Goal: Task Accomplishment & Management: Complete application form

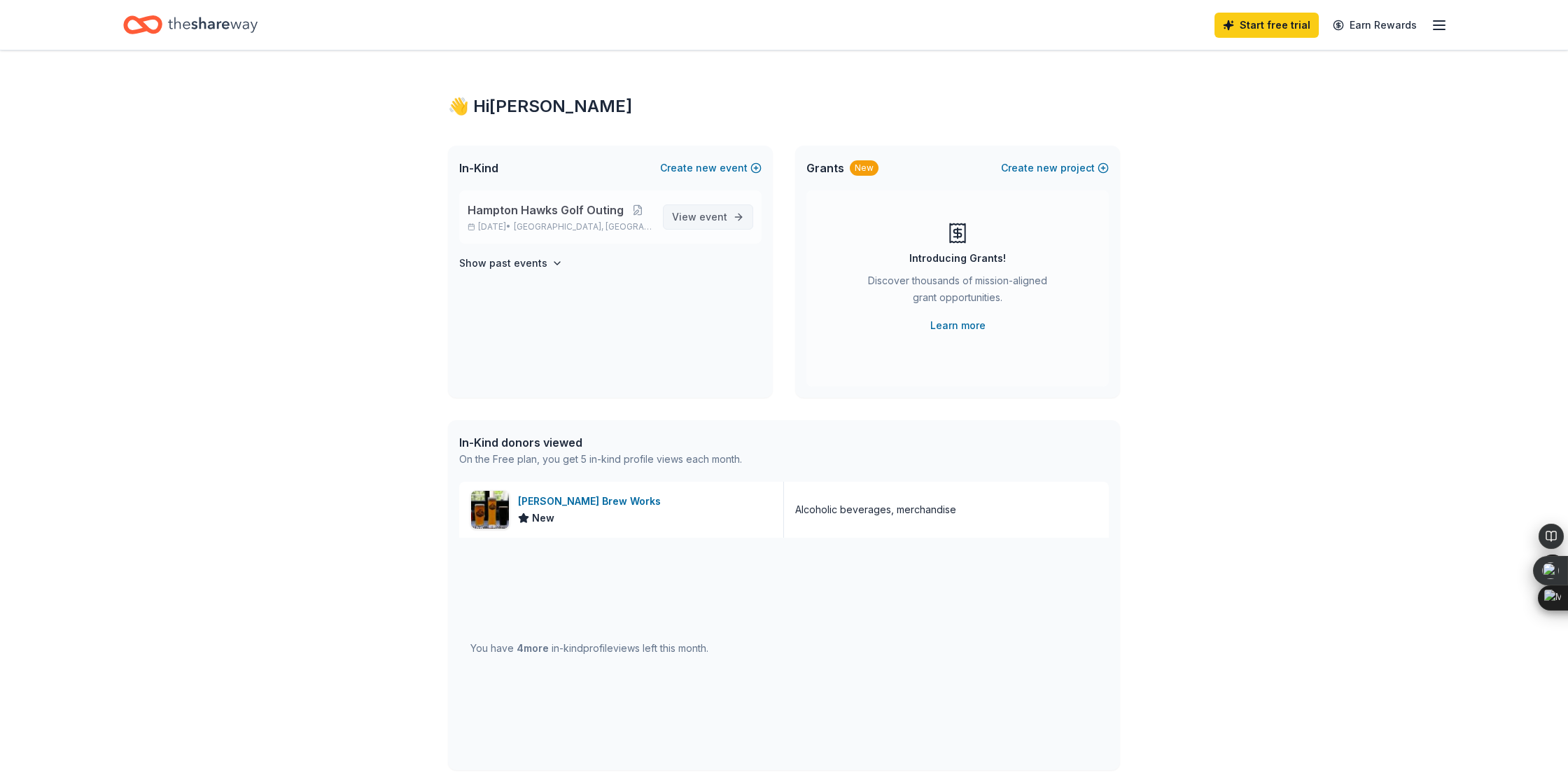
click at [692, 220] on span "View event" at bounding box center [700, 217] width 55 height 17
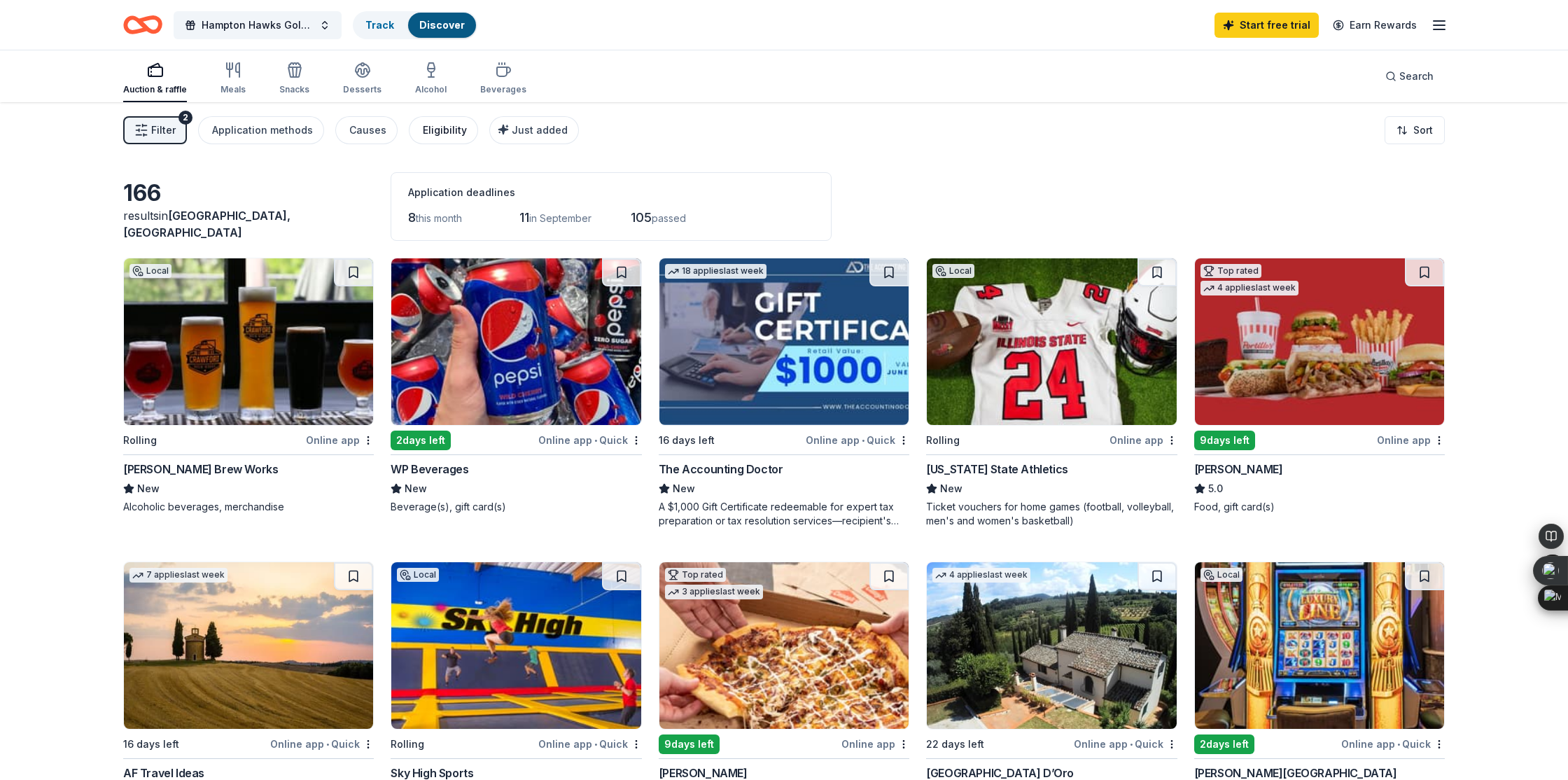
click at [423, 124] on div "Eligibility" at bounding box center [445, 131] width 45 height 17
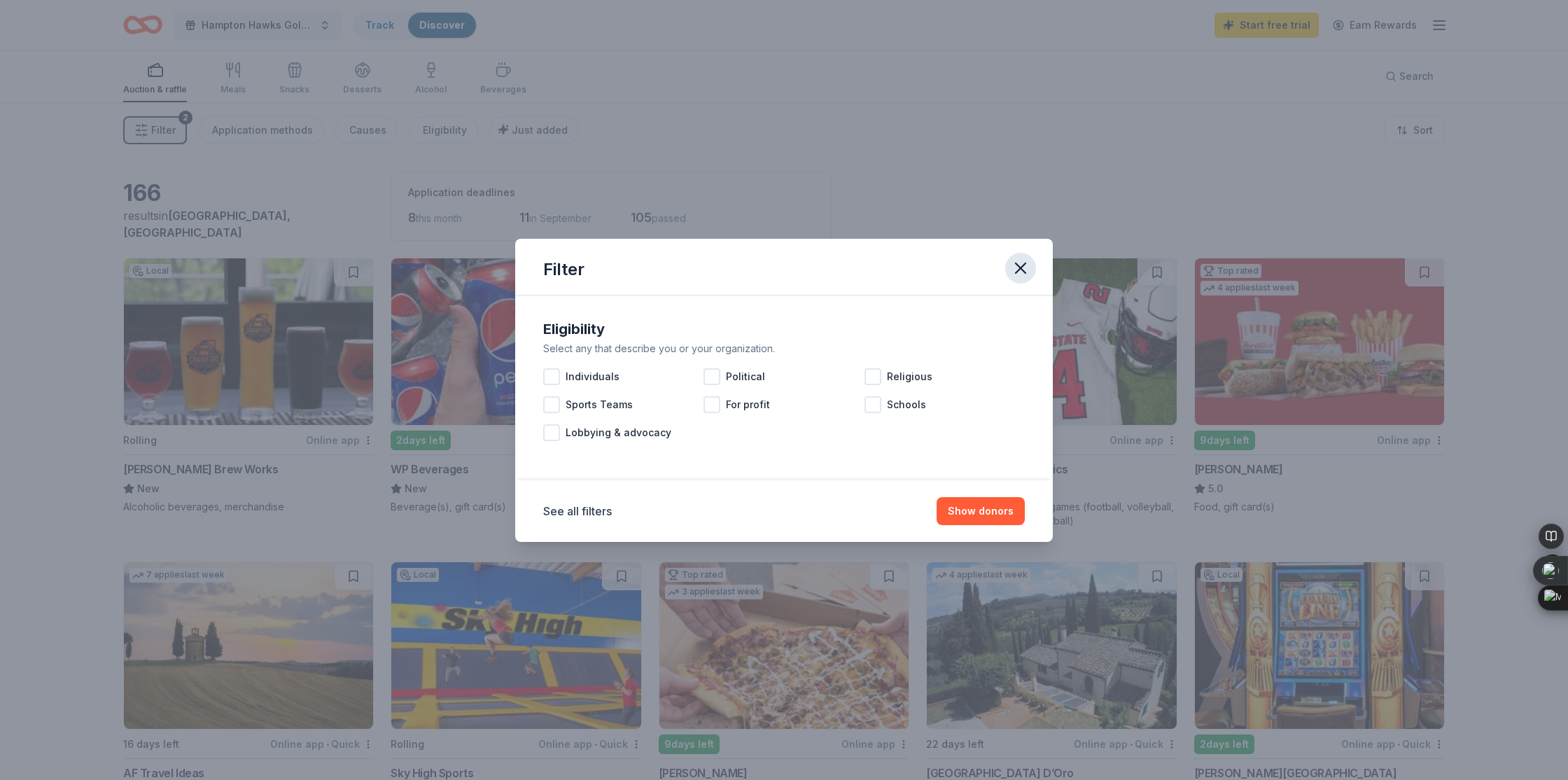
click at [1025, 263] on icon "button" at bounding box center [1021, 268] width 9 height 9
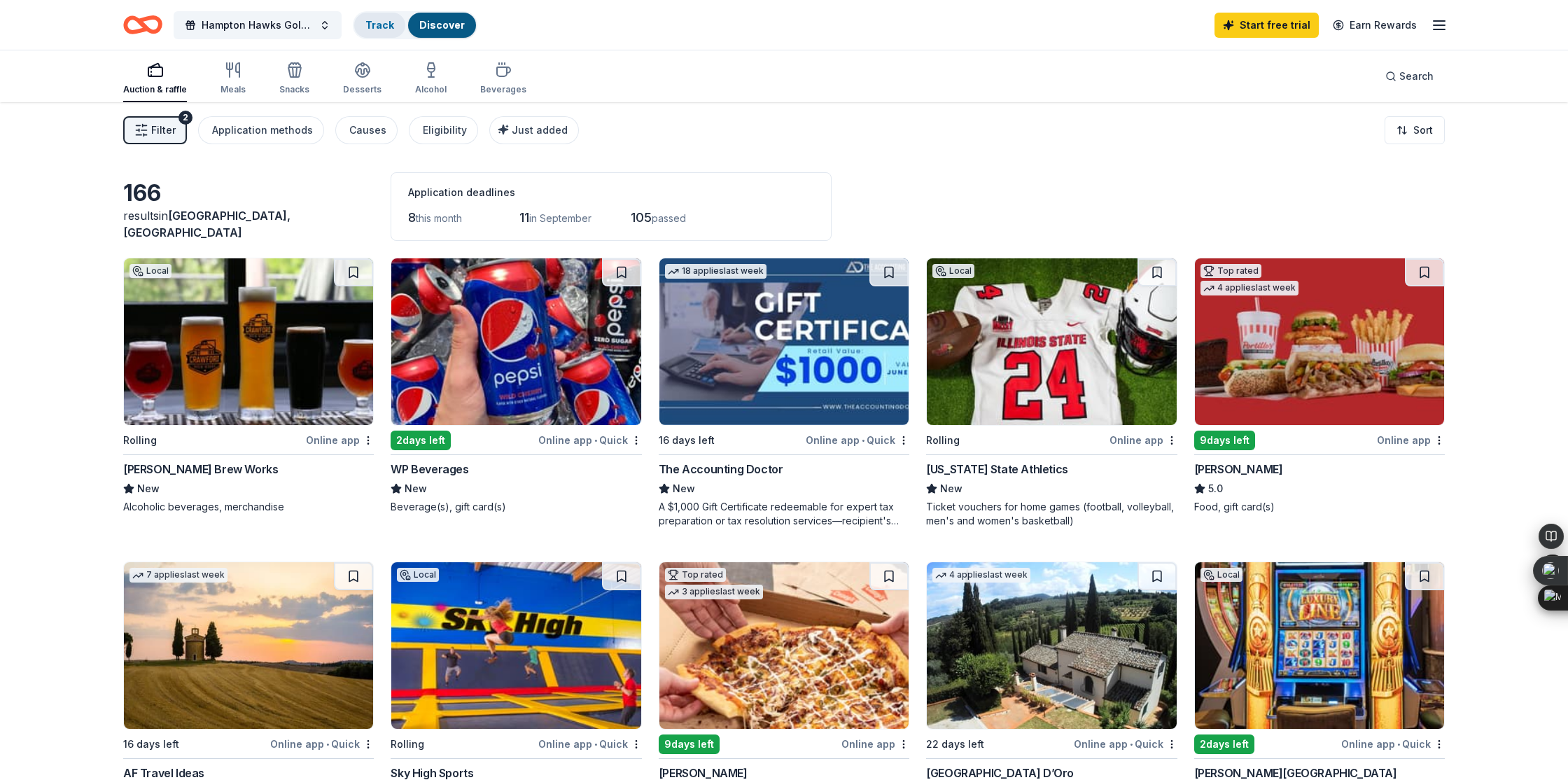
click at [373, 23] on link "Track" at bounding box center [380, 25] width 28 height 12
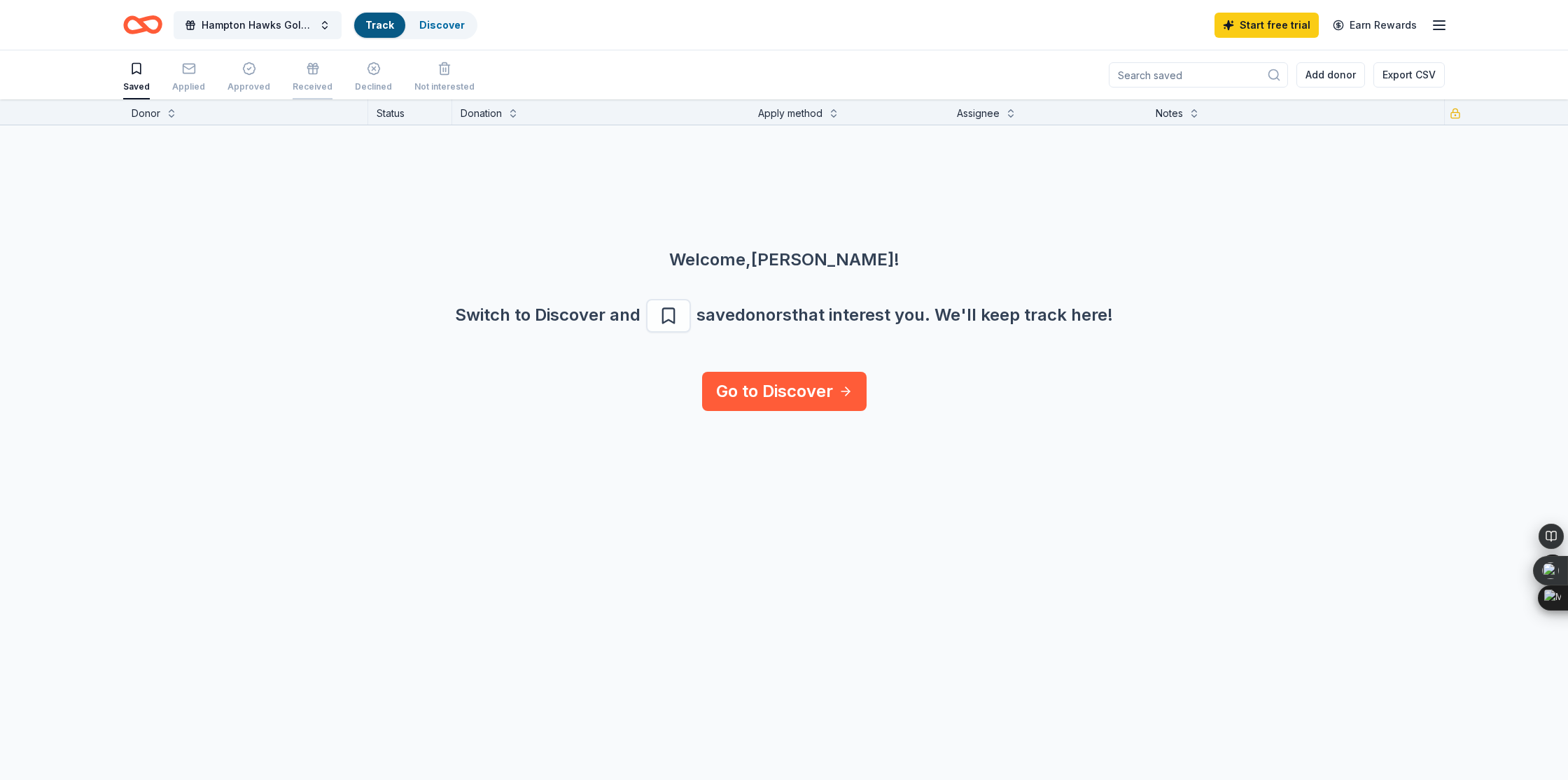
click at [315, 69] on div "button" at bounding box center [313, 68] width 40 height 14
click at [268, 71] on div "Saved Applied Approved Received Declined Not interested" at bounding box center [299, 78] width 352 height 44
click at [243, 70] on icon "button" at bounding box center [249, 68] width 14 height 14
click at [197, 68] on div "button" at bounding box center [189, 68] width 33 height 14
click at [425, 28] on link "Discover" at bounding box center [442, 25] width 46 height 12
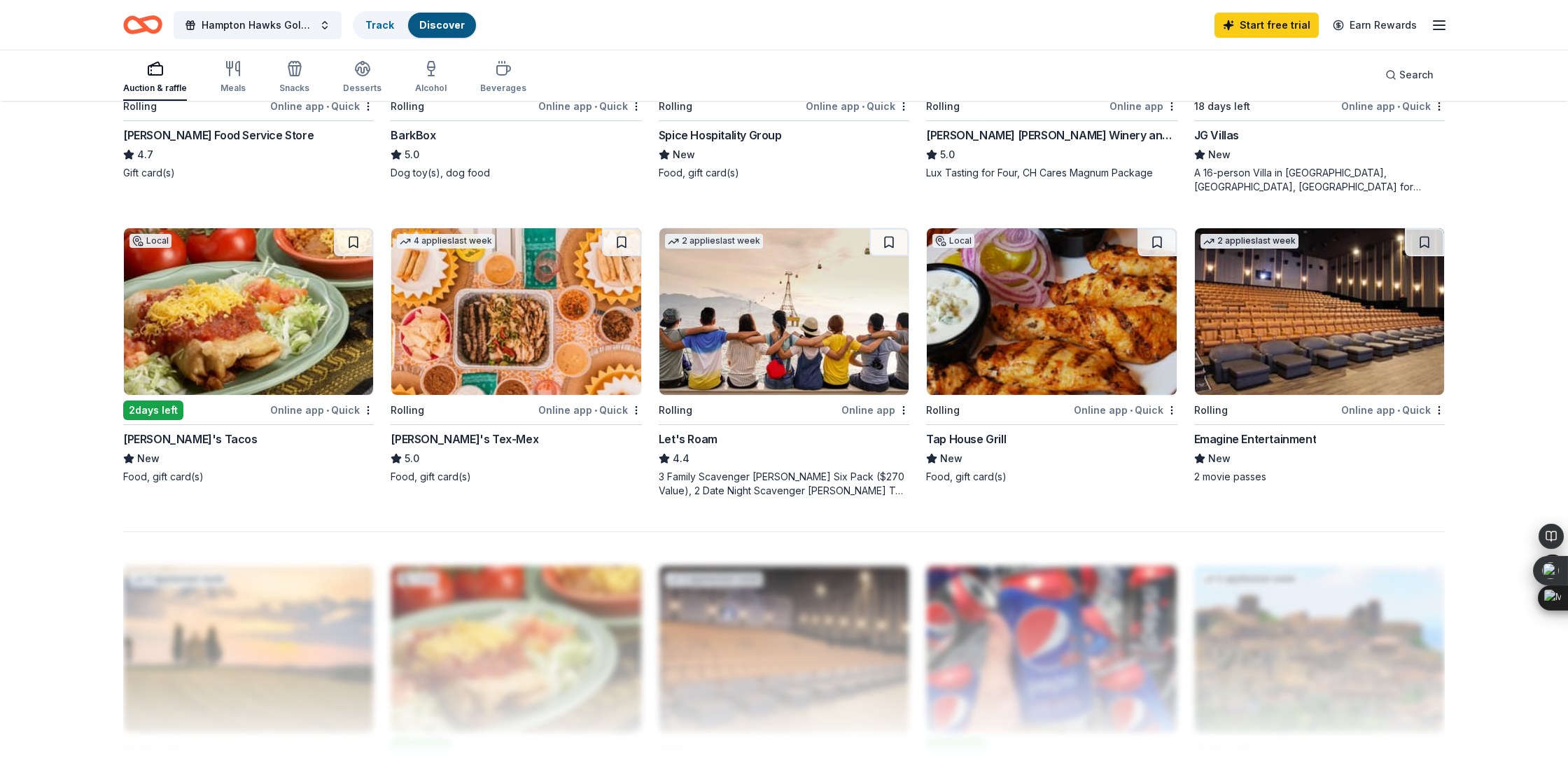
scroll to position [941, 0]
click at [164, 436] on div "Rudy's Tacos" at bounding box center [191, 440] width 135 height 17
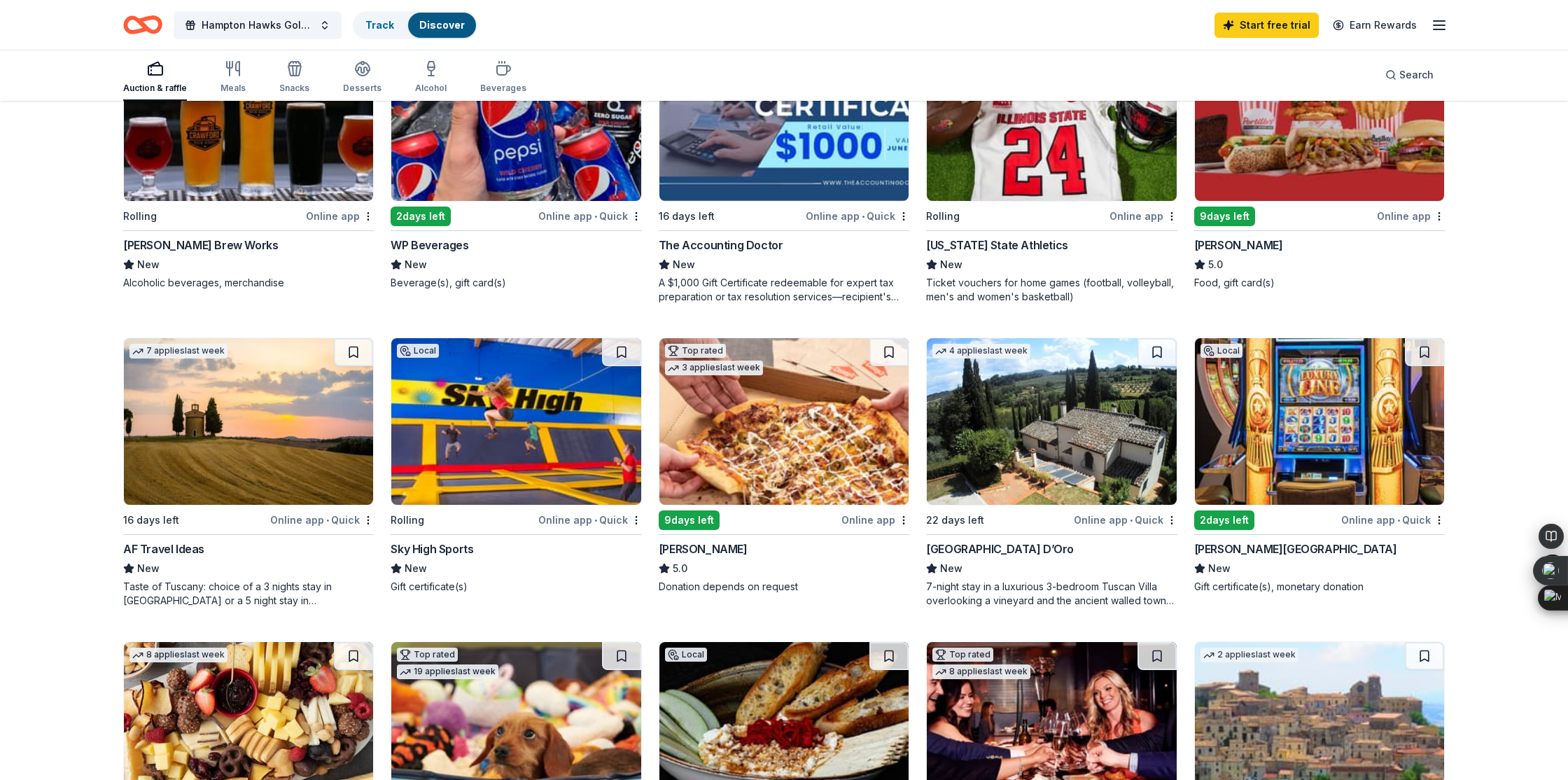
scroll to position [0, 0]
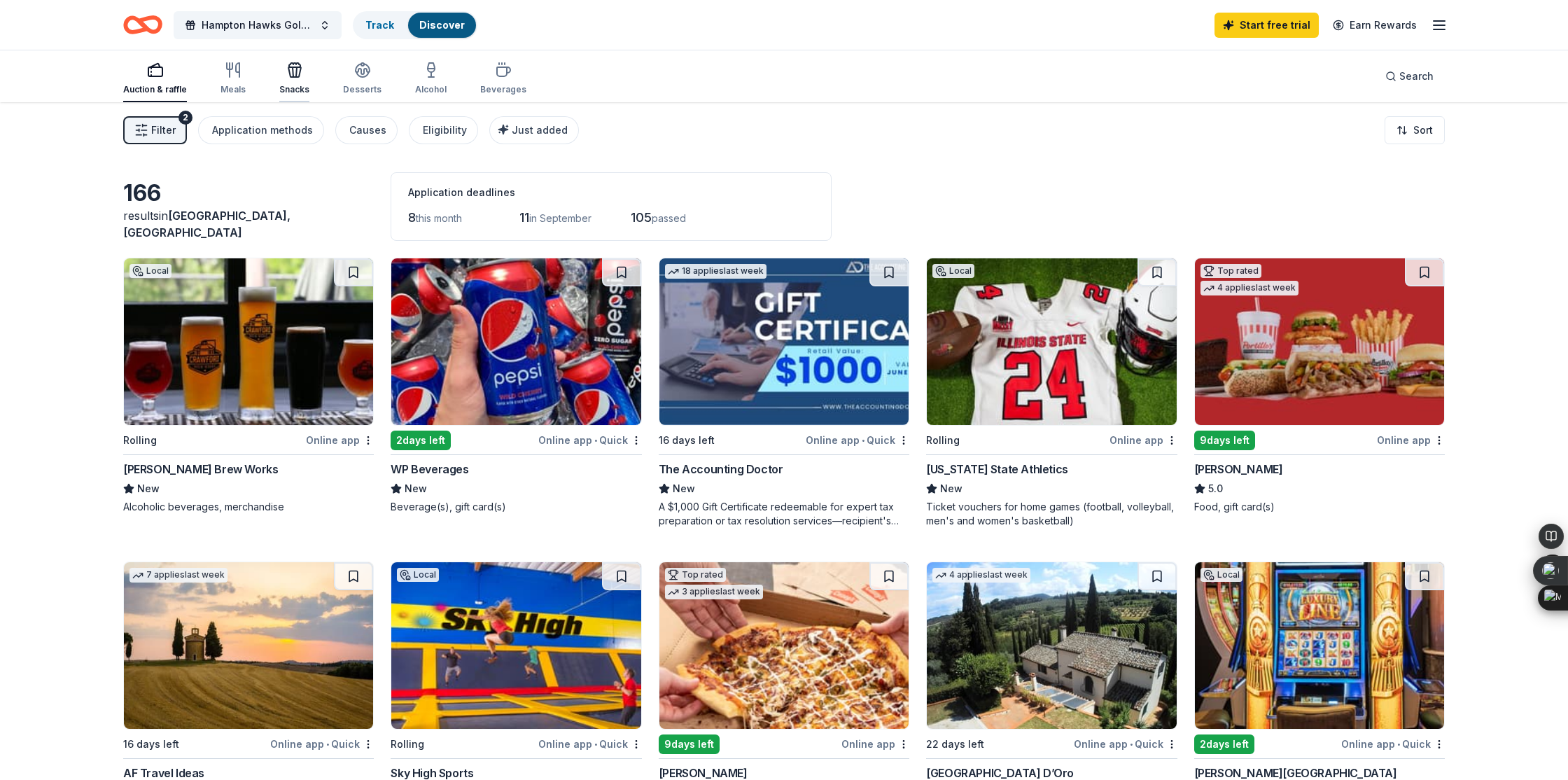
click at [299, 65] on icon "button" at bounding box center [295, 70] width 17 height 17
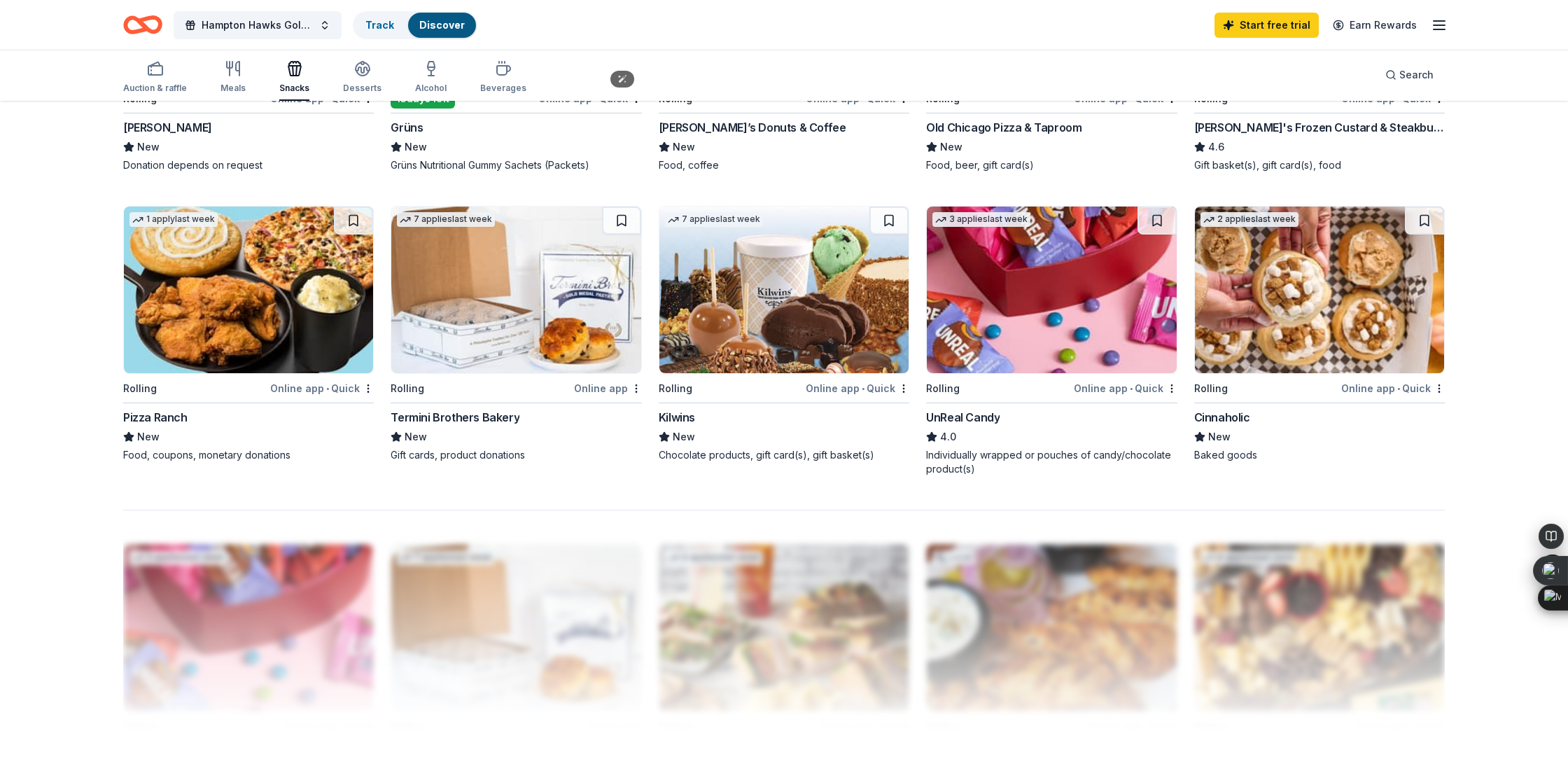
scroll to position [924, 0]
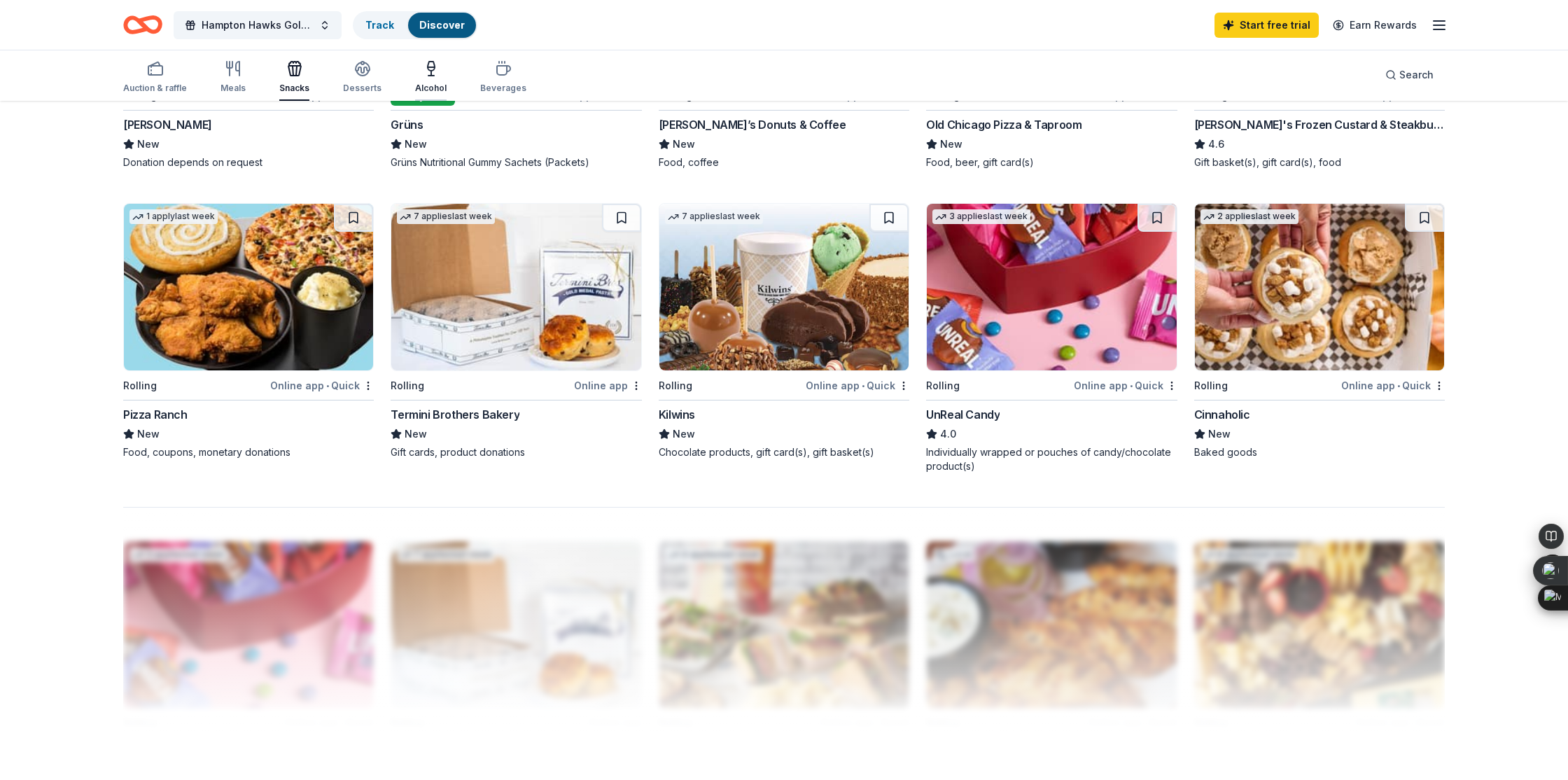
click at [423, 69] on icon "button" at bounding box center [431, 69] width 17 height 17
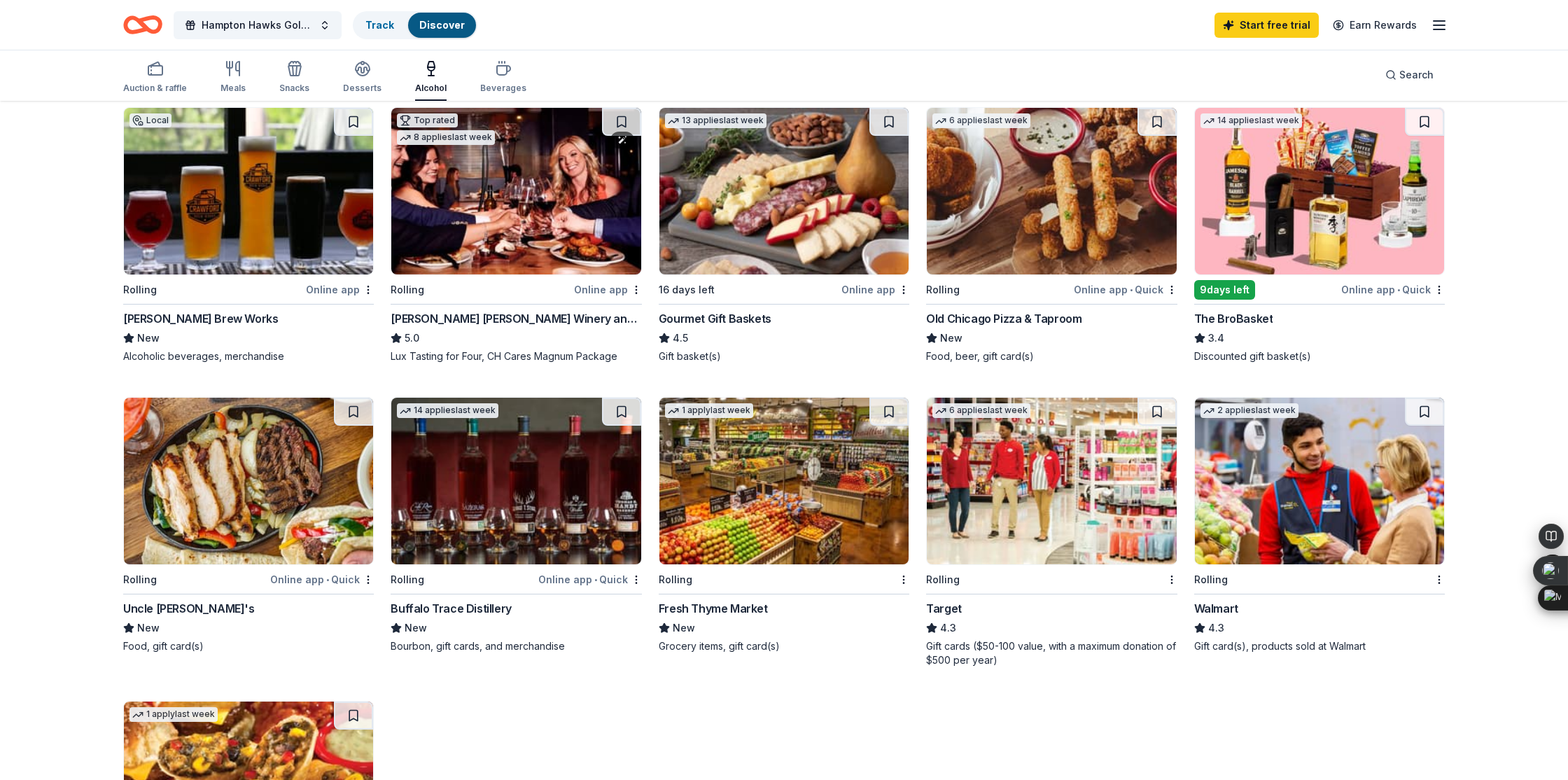
scroll to position [396, 0]
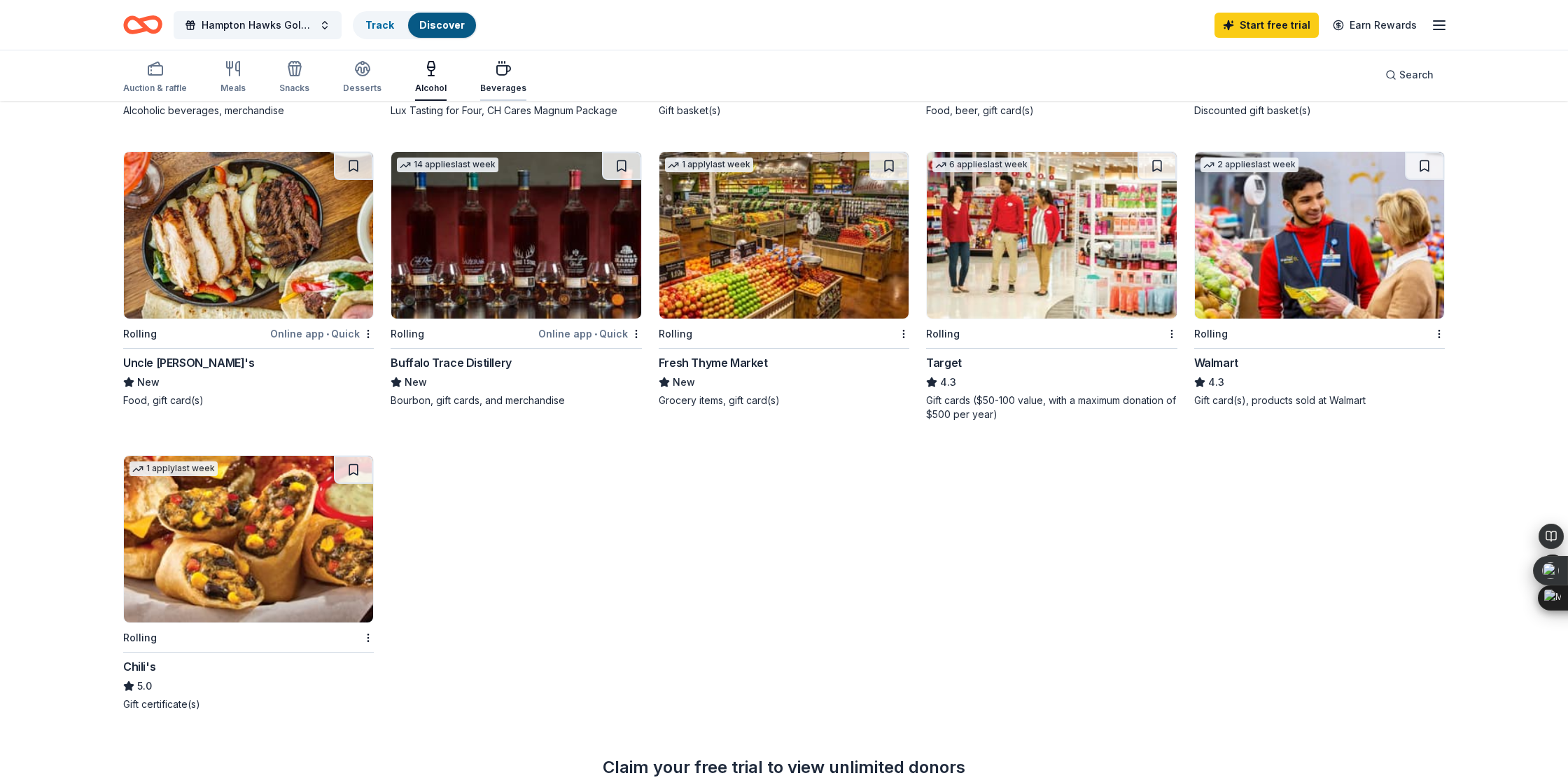
click at [500, 73] on icon "button" at bounding box center [503, 70] width 13 height 9
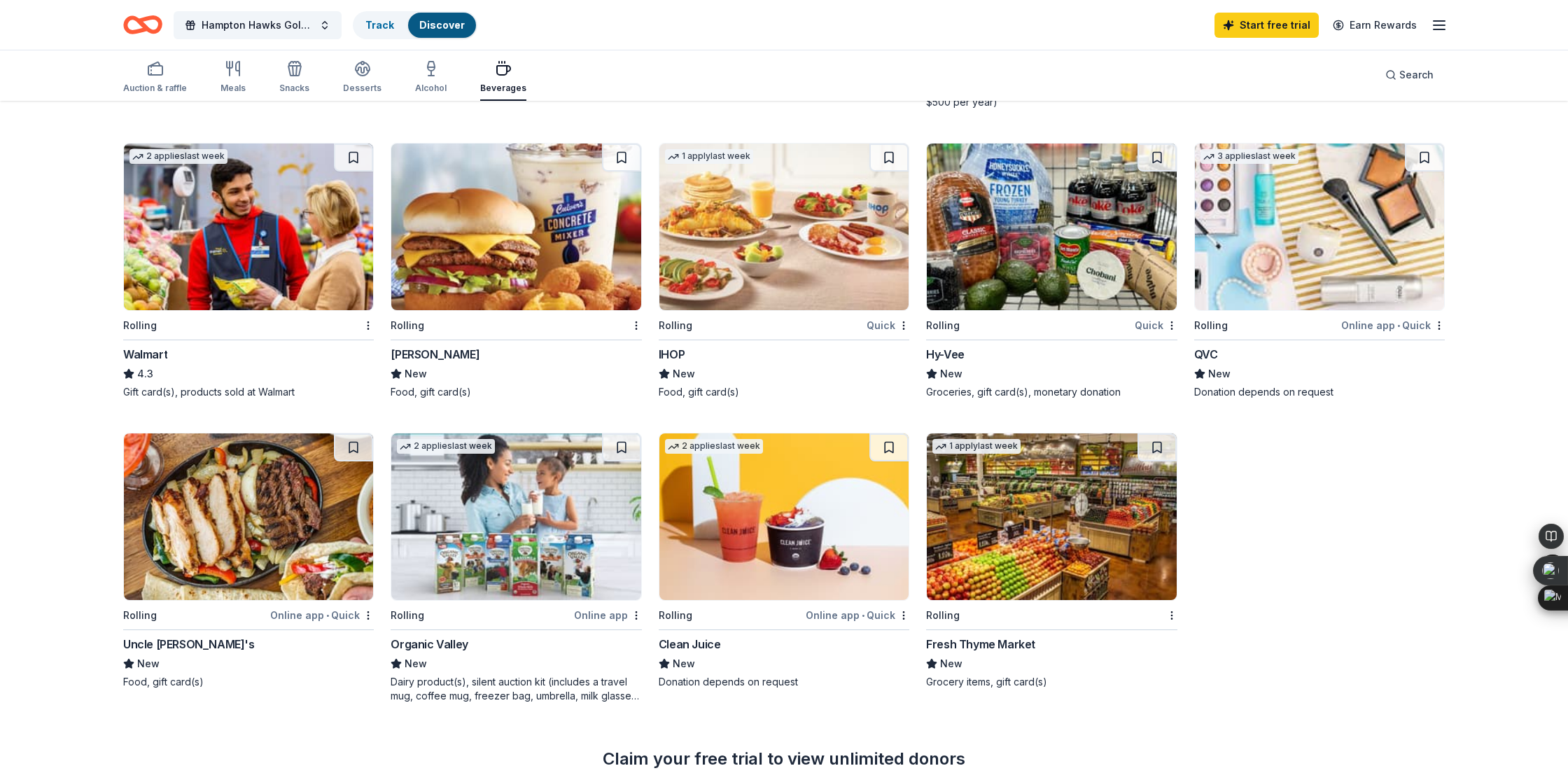
scroll to position [762, 0]
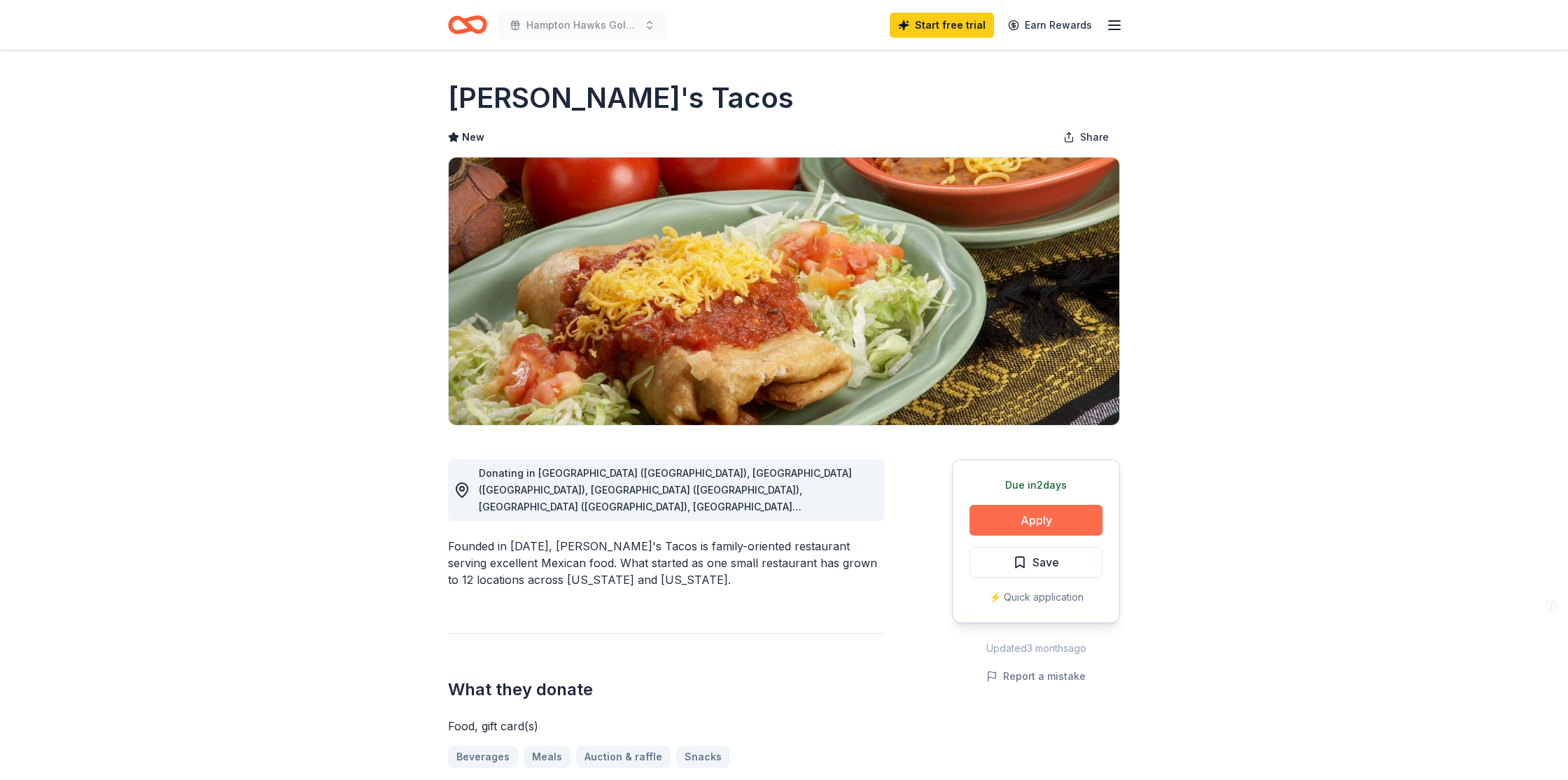
click at [1028, 516] on button "Apply" at bounding box center [1036, 520] width 133 height 30
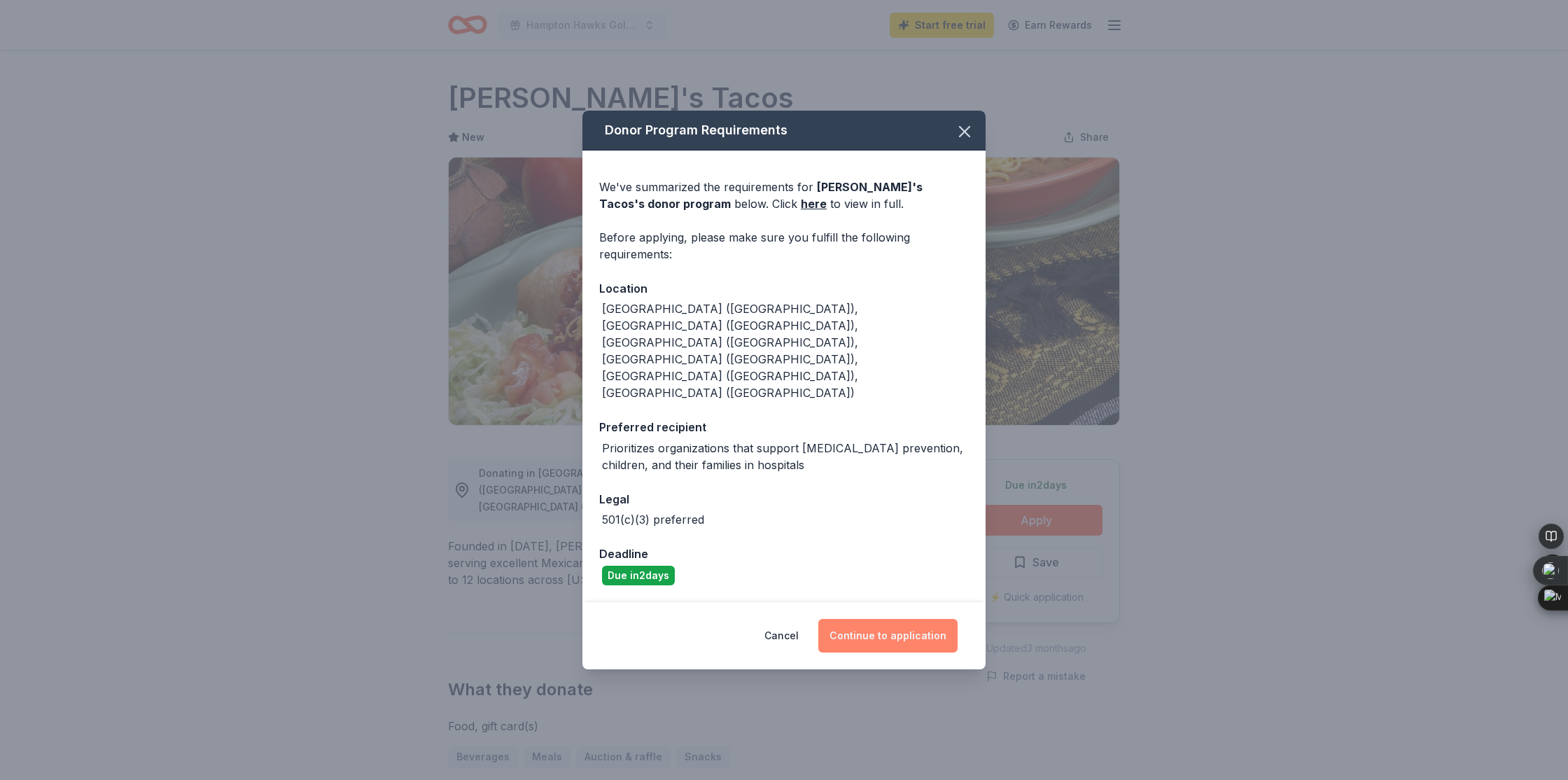
click at [916, 619] on button "Continue to application" at bounding box center [887, 635] width 139 height 33
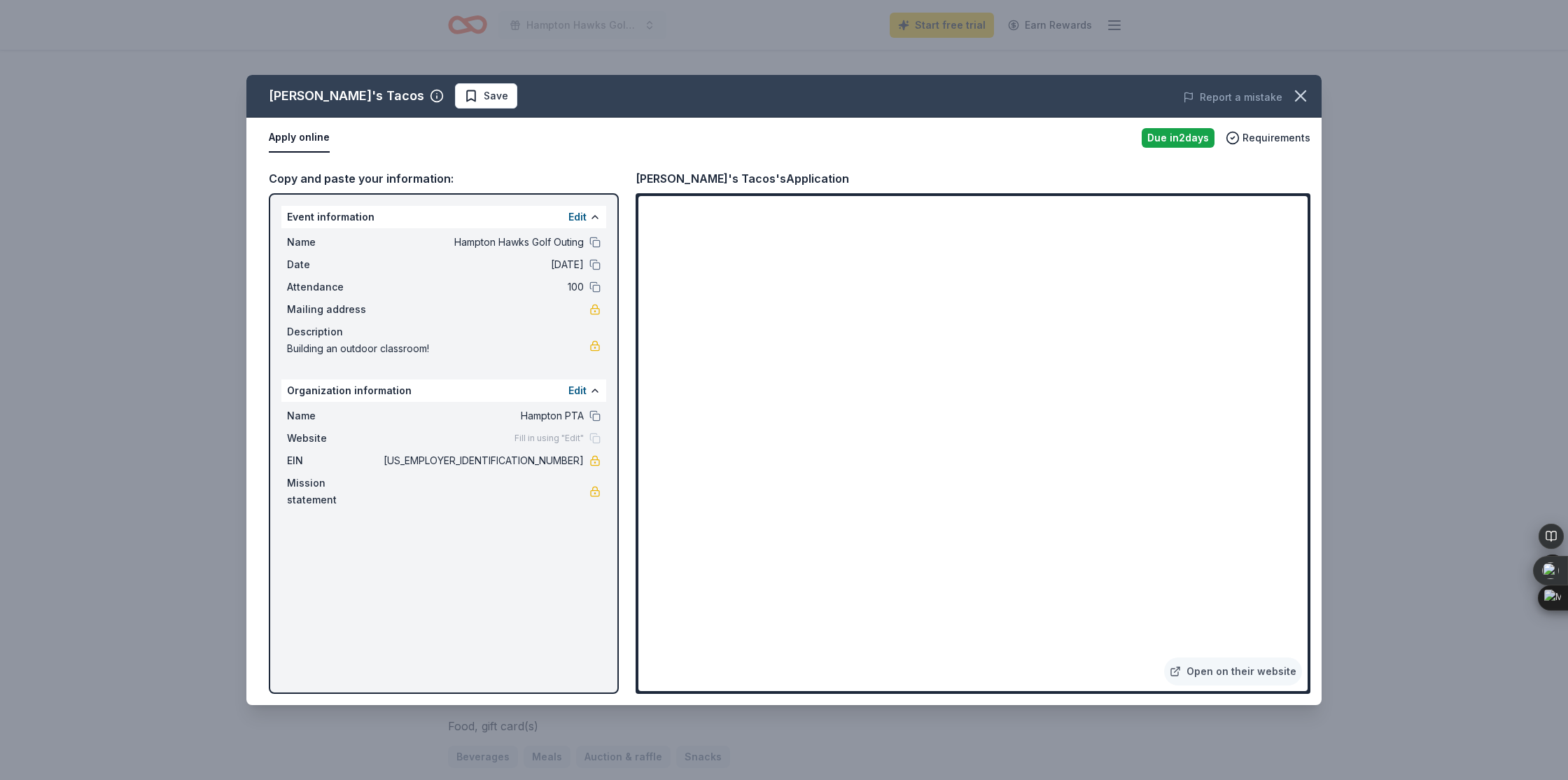
drag, startPoint x: 840, startPoint y: 107, endPoint x: 852, endPoint y: 63, distance: 45.6
click at [851, 63] on div "Rudy's Tacos Save Report a mistake Apply online Due in 2 days Requirements Copy…" at bounding box center [784, 390] width 1568 height 780
click at [1294, 98] on icon "button" at bounding box center [1301, 96] width 20 height 20
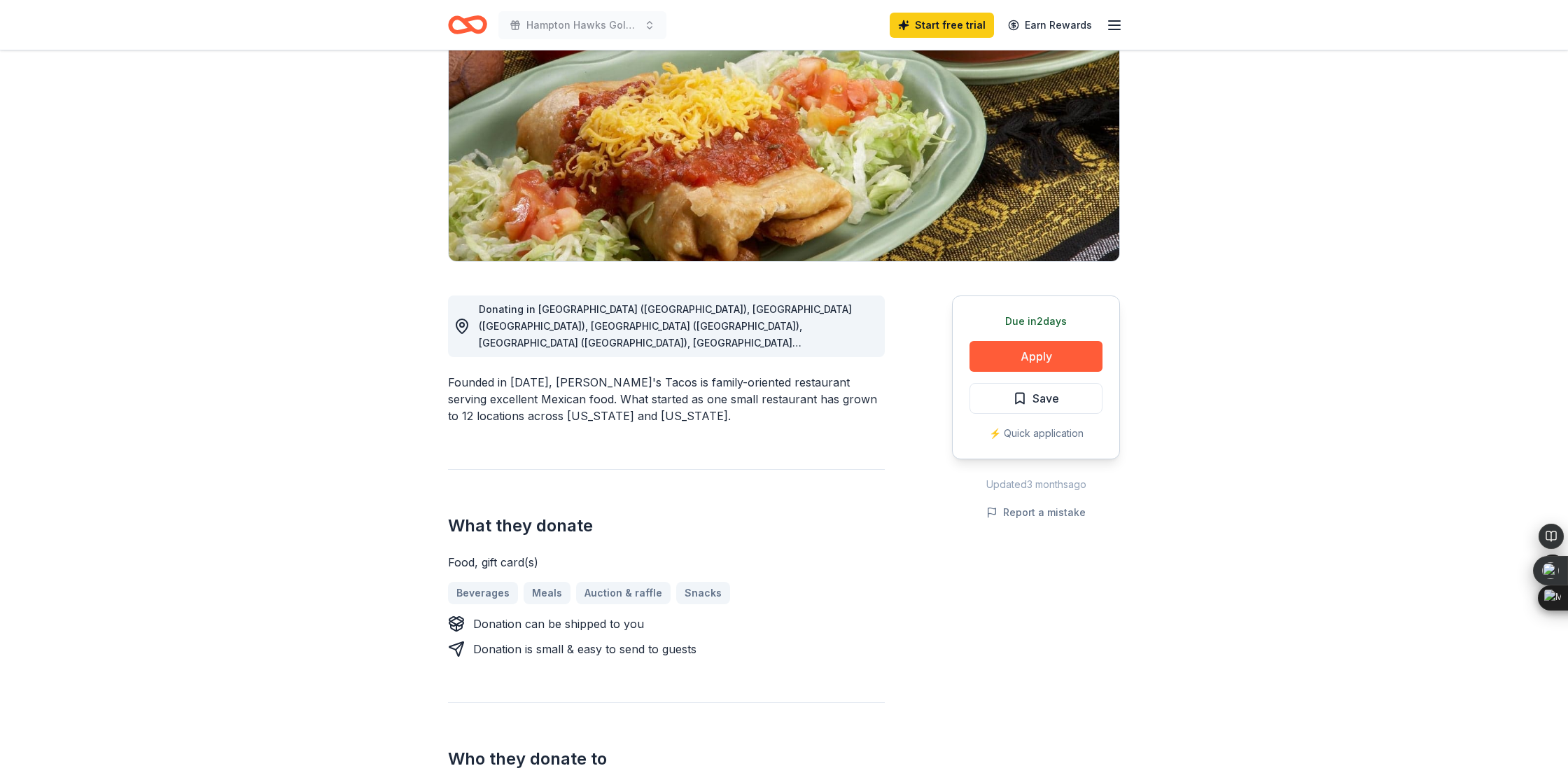
scroll to position [590, 0]
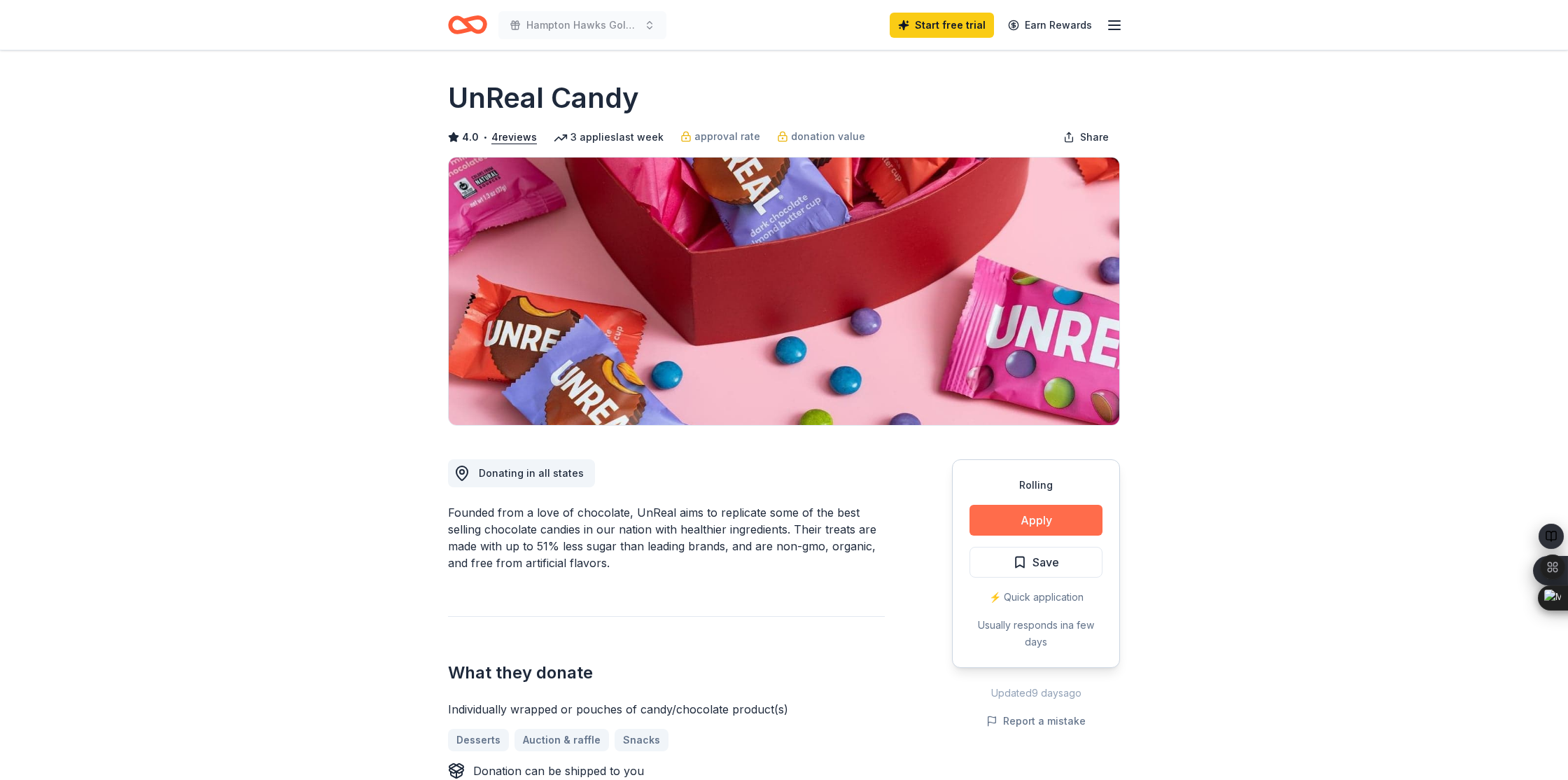
click at [1006, 517] on button "Apply" at bounding box center [1036, 520] width 133 height 30
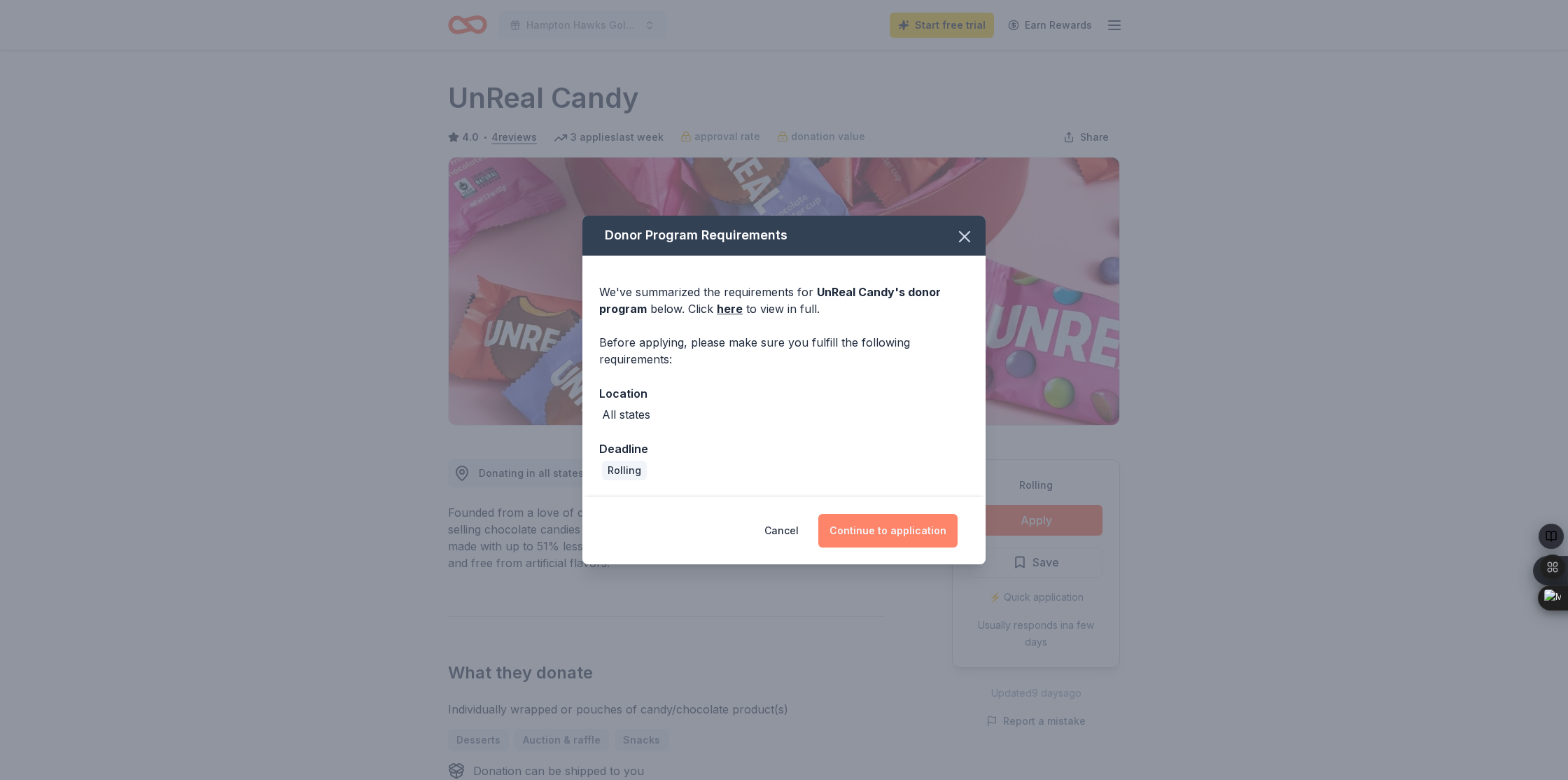
click at [903, 530] on button "Continue to application" at bounding box center [887, 530] width 139 height 33
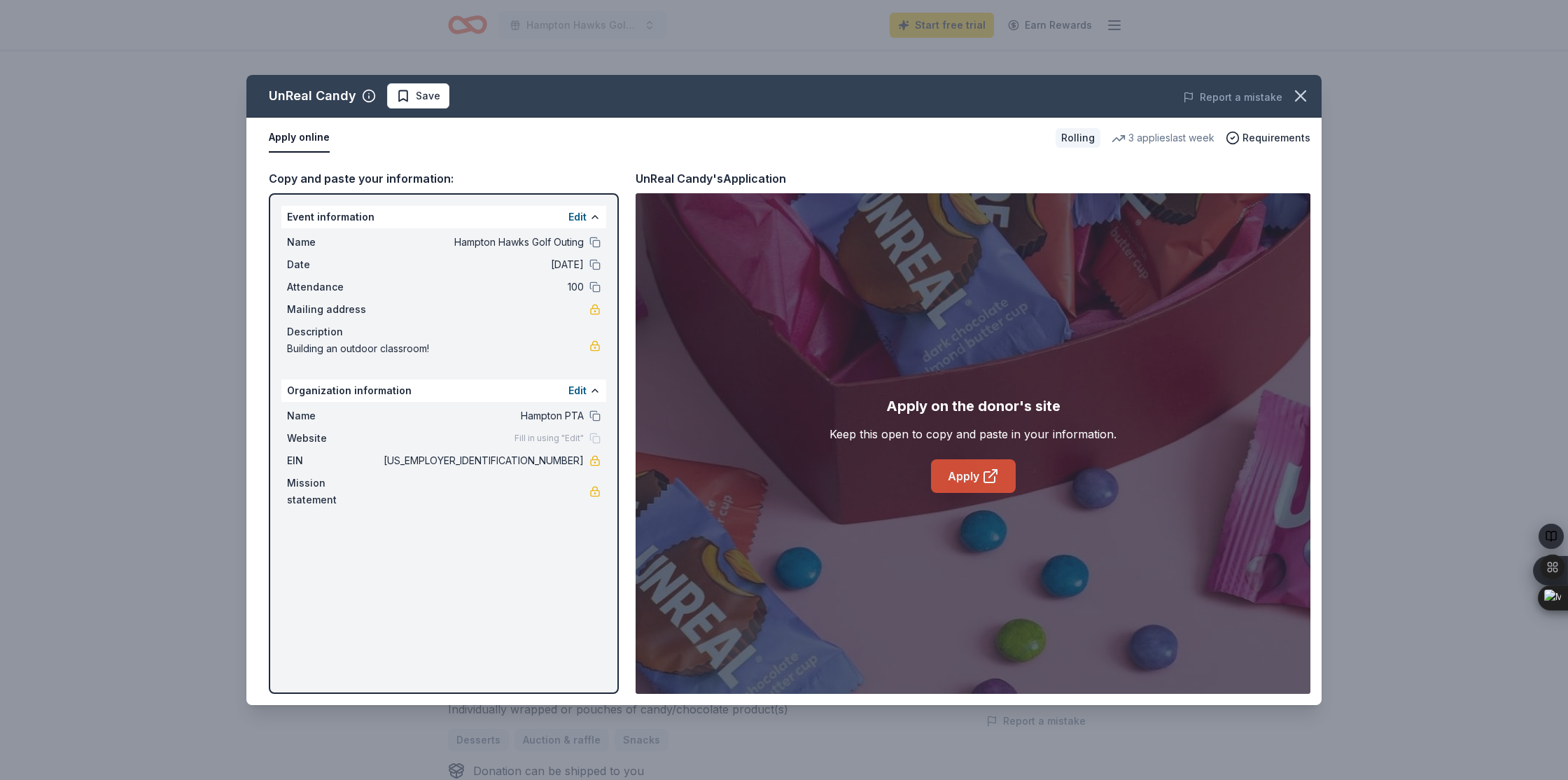
click at [939, 488] on link "Apply" at bounding box center [973, 476] width 84 height 33
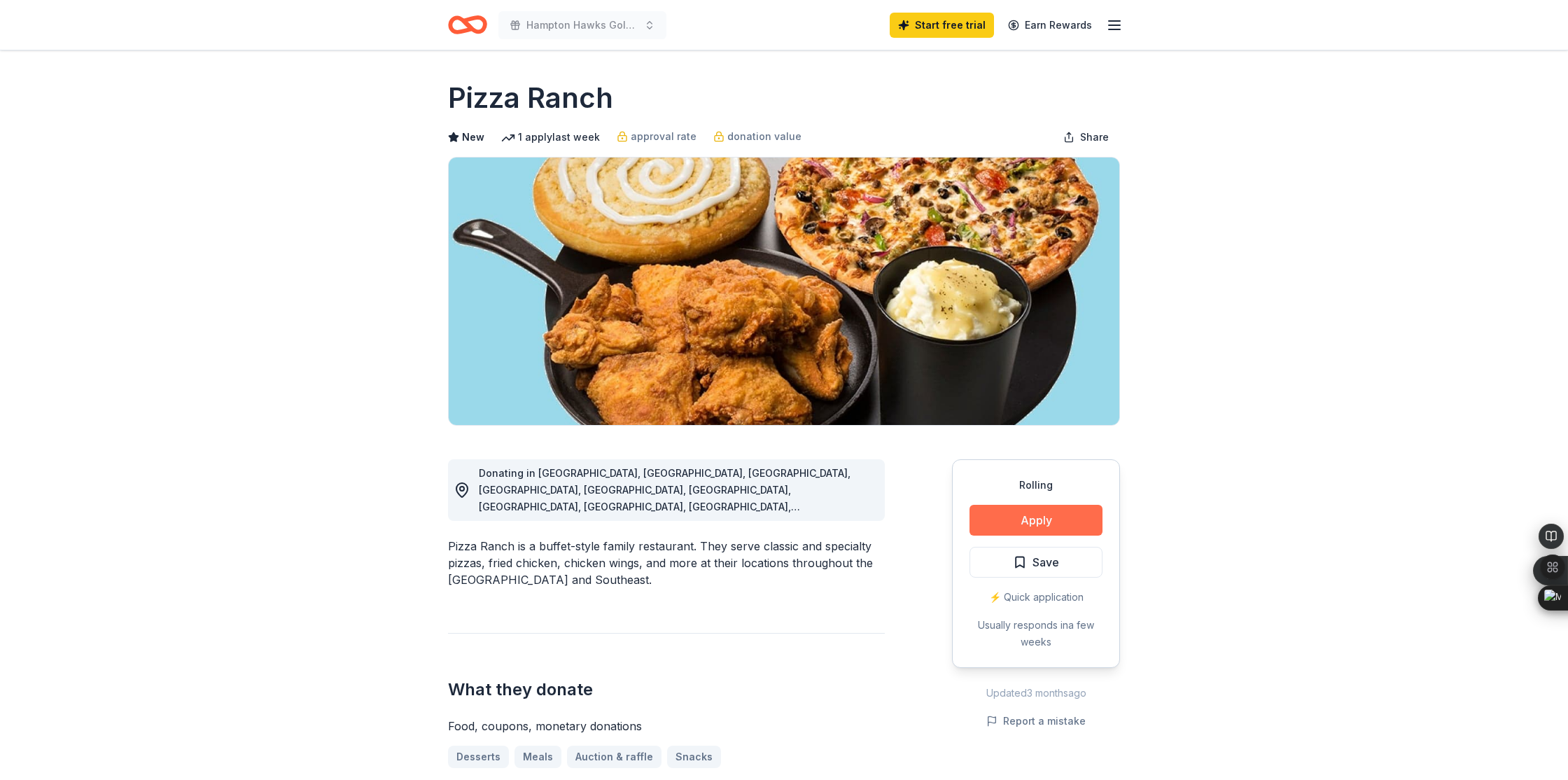
click at [1039, 518] on button "Apply" at bounding box center [1036, 520] width 133 height 30
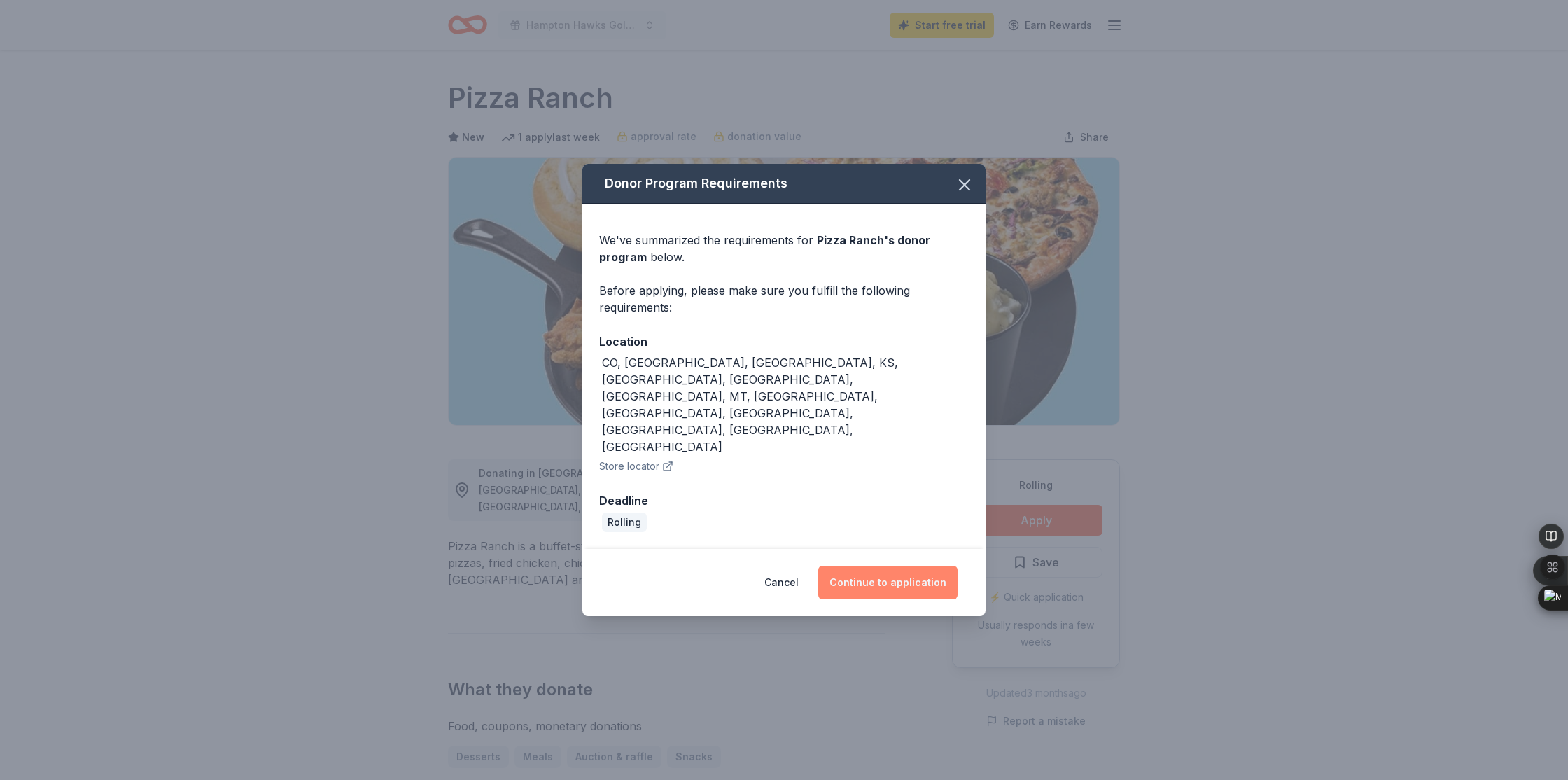
click at [910, 566] on button "Continue to application" at bounding box center [887, 582] width 139 height 33
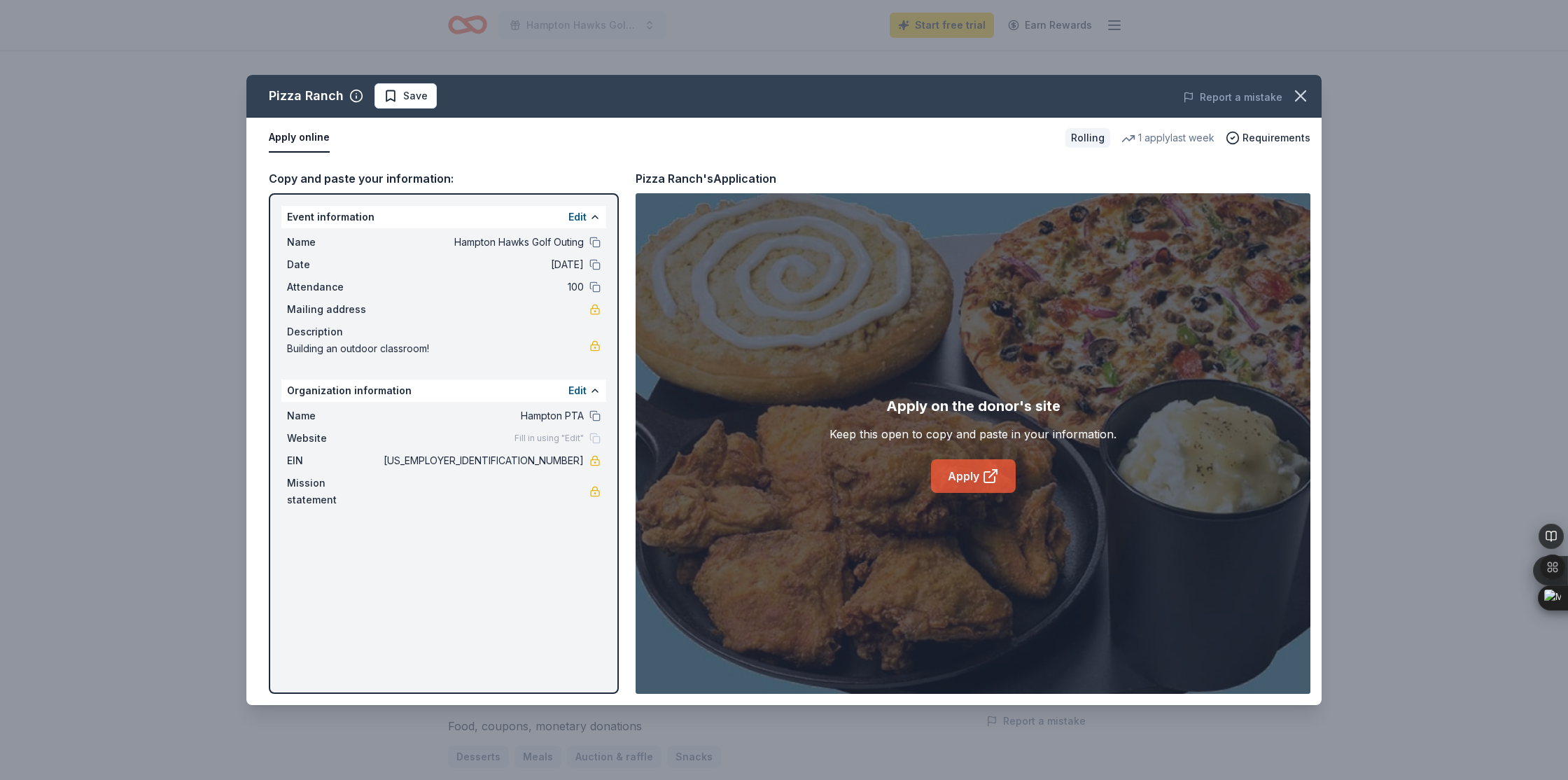
click at [945, 492] on link "Apply" at bounding box center [973, 476] width 84 height 33
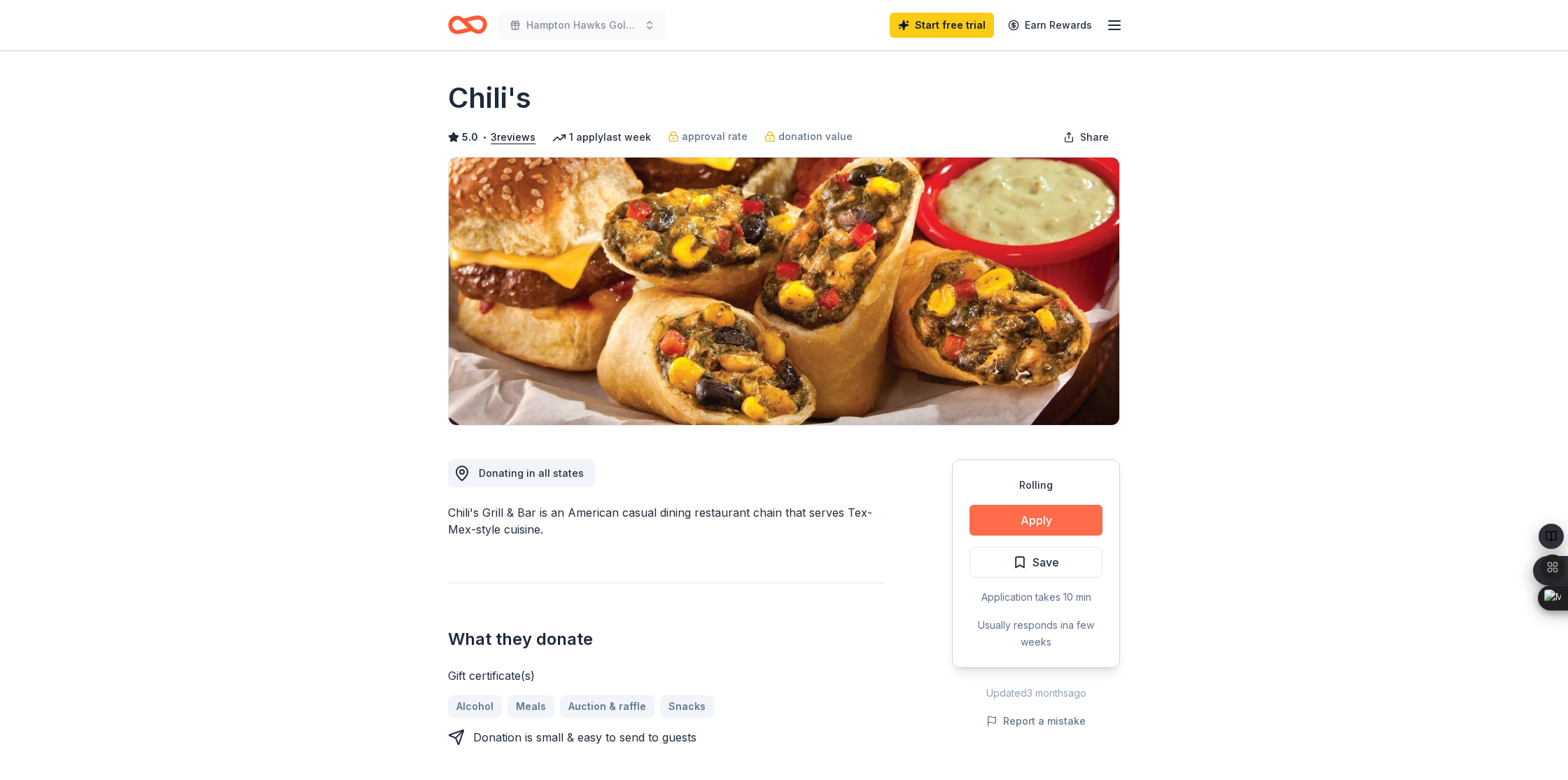
click at [1036, 528] on button "Apply" at bounding box center [1036, 520] width 133 height 30
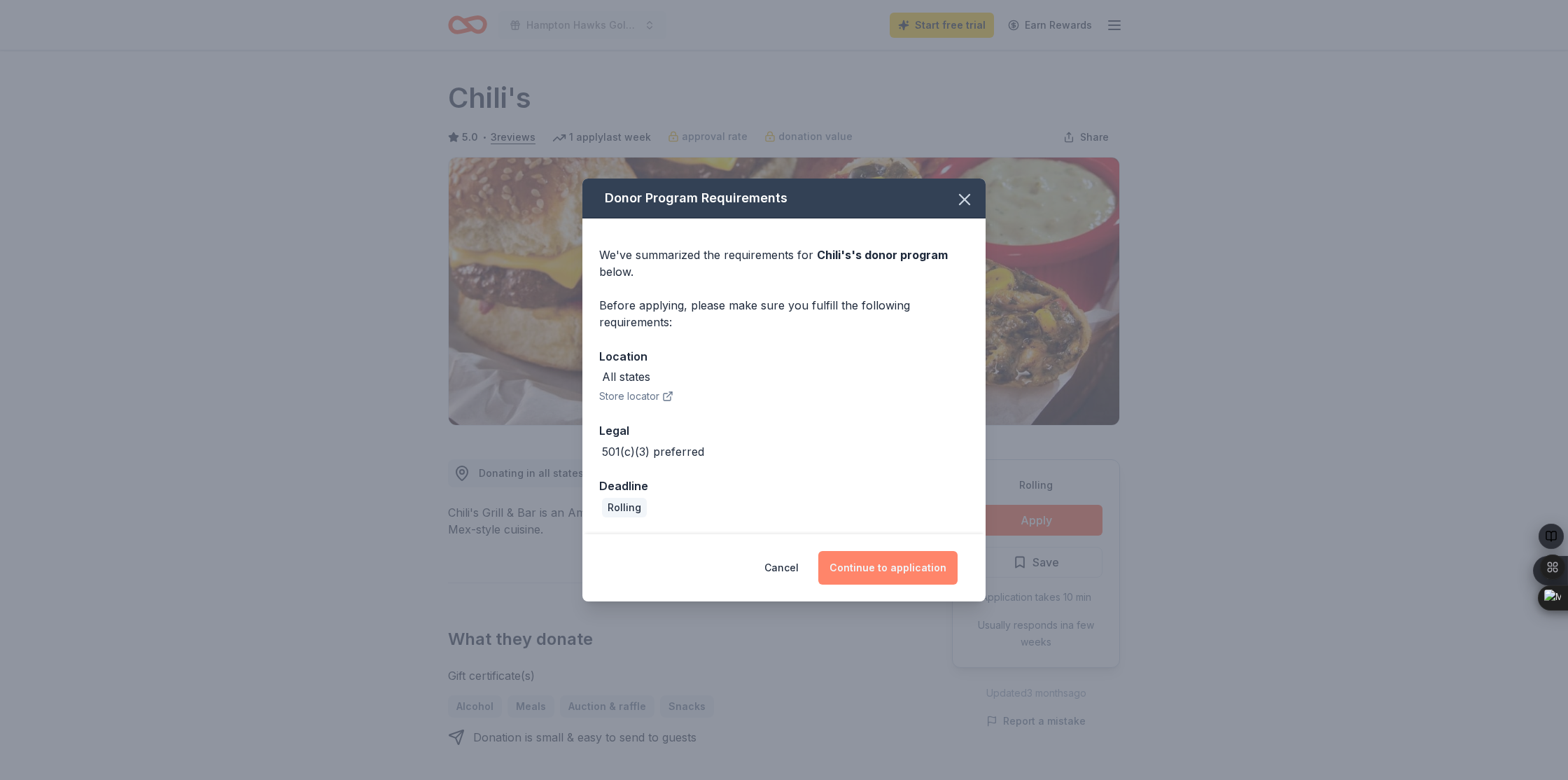
click at [869, 572] on button "Continue to application" at bounding box center [887, 567] width 139 height 33
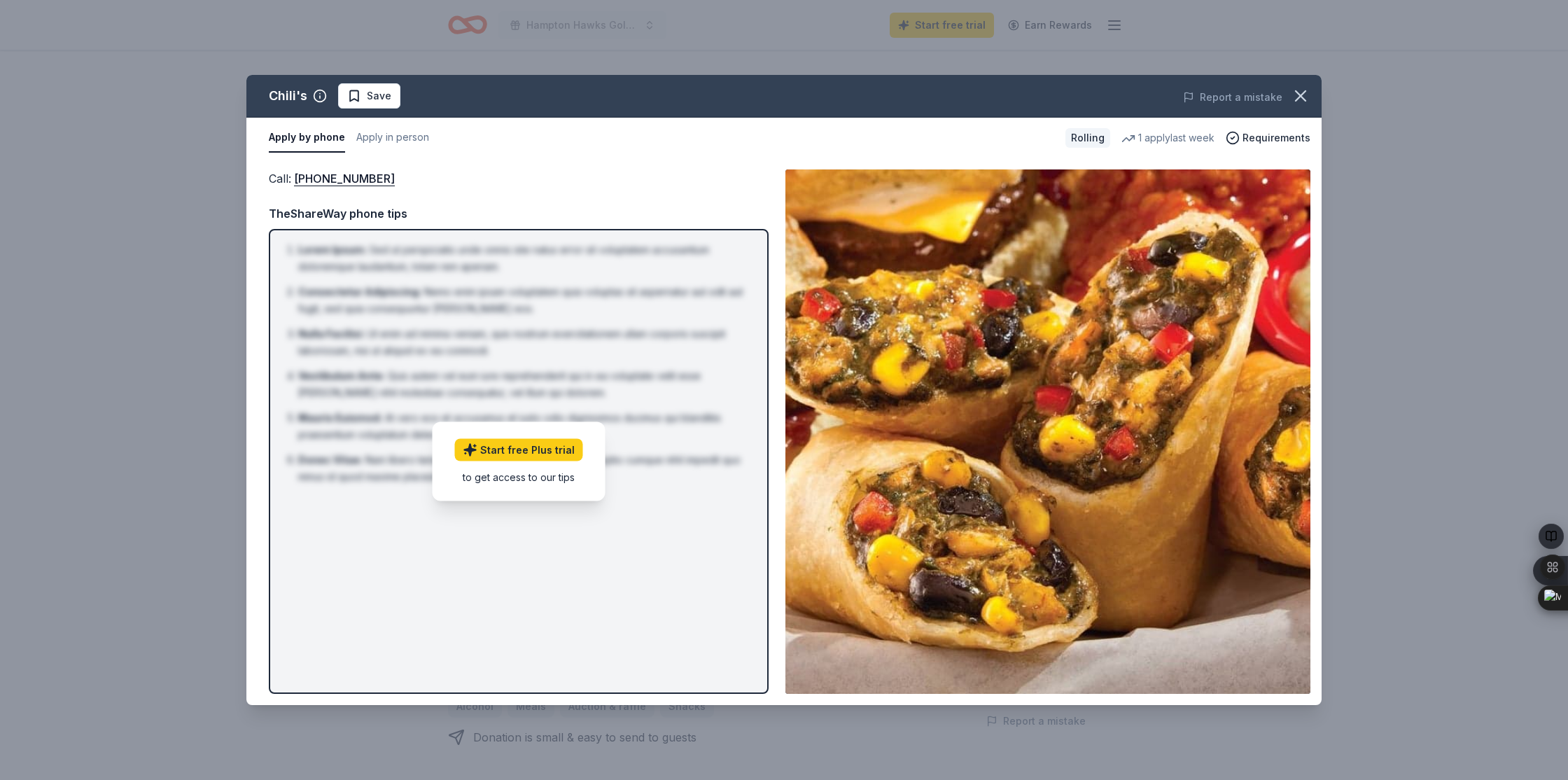
click at [570, 477] on div "to get access to our tips" at bounding box center [519, 477] width 128 height 15
click at [1015, 441] on img at bounding box center [1048, 431] width 525 height 524
